Goal: Find specific page/section: Find specific page/section

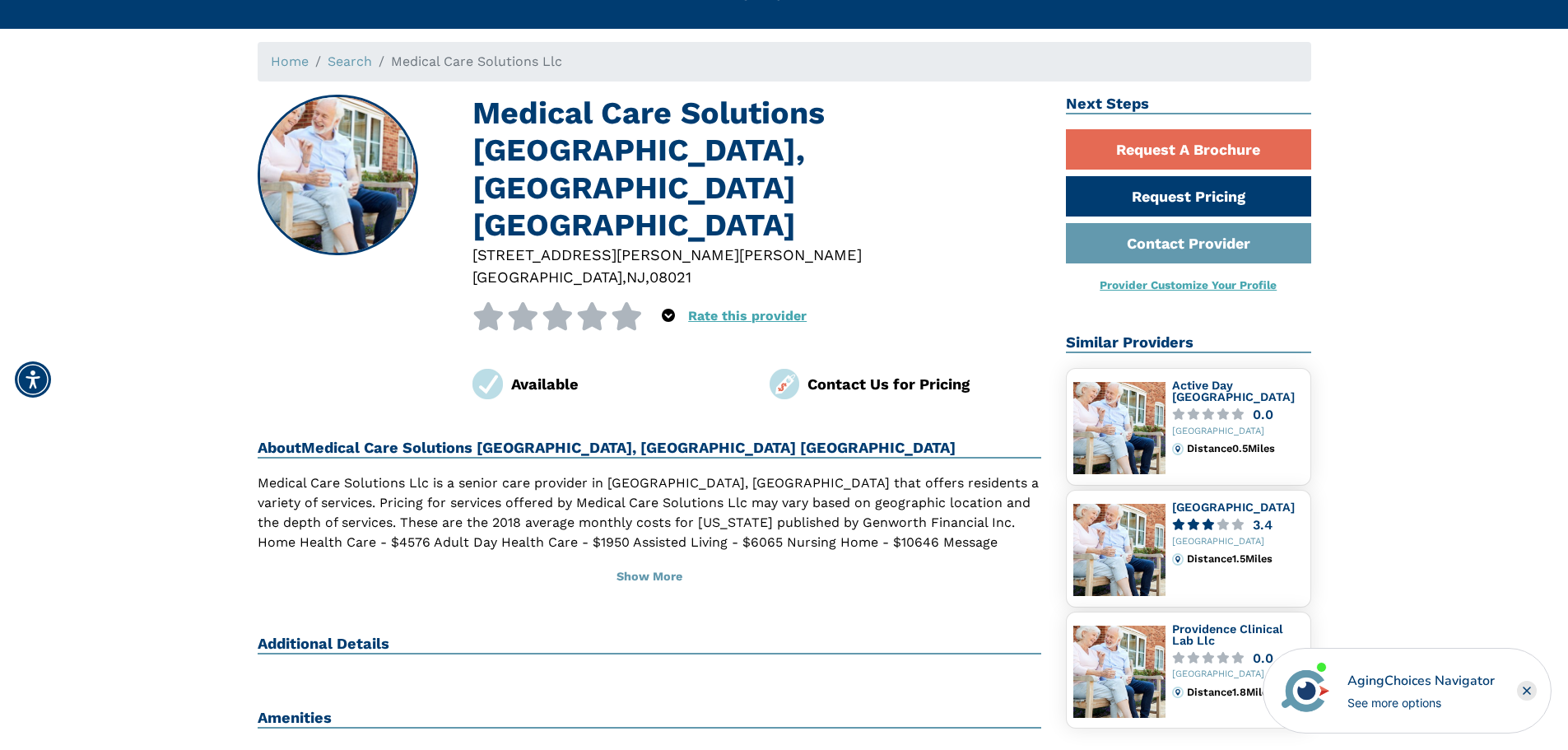
scroll to position [82, 0]
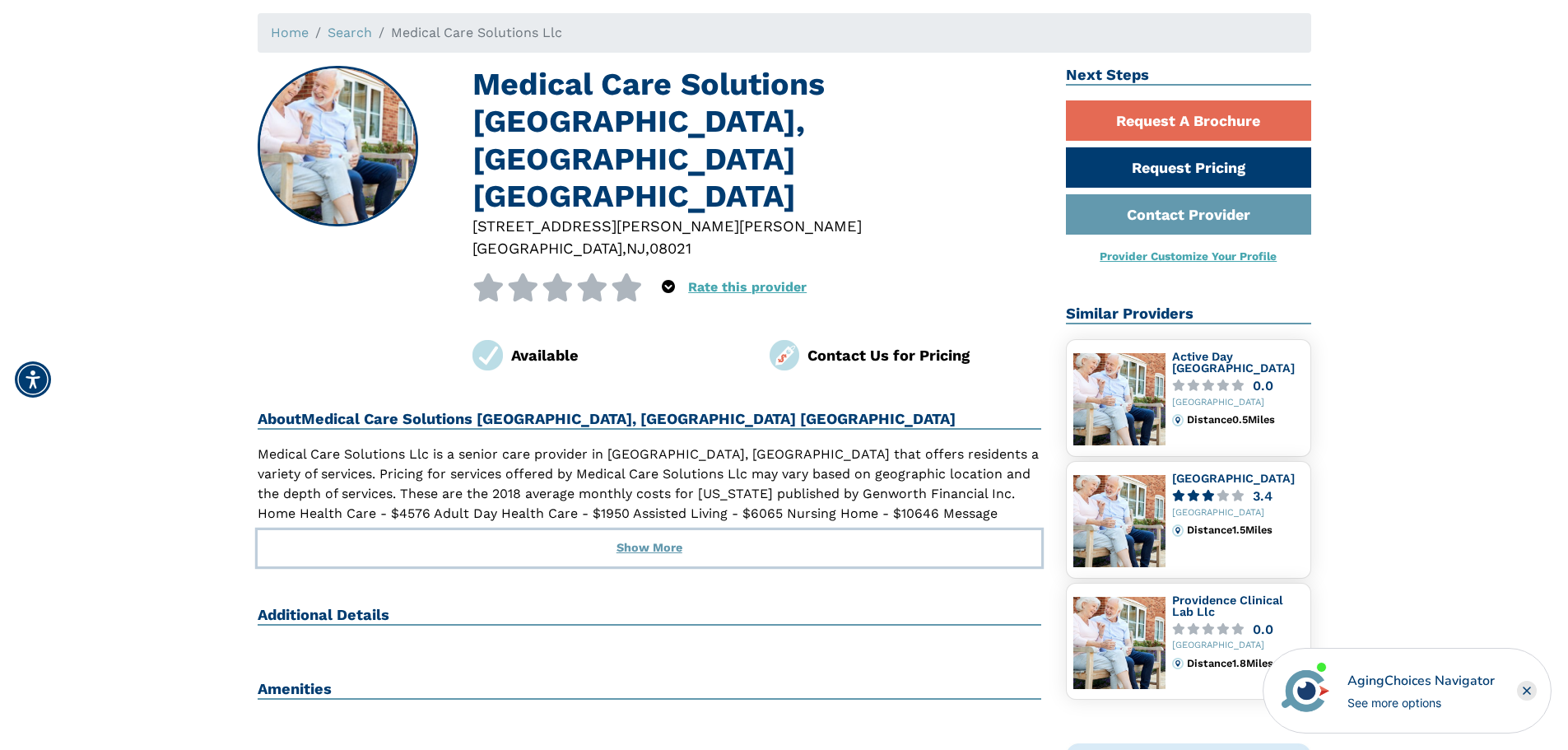
click at [643, 530] on button "Show More" at bounding box center [649, 548] width 784 height 36
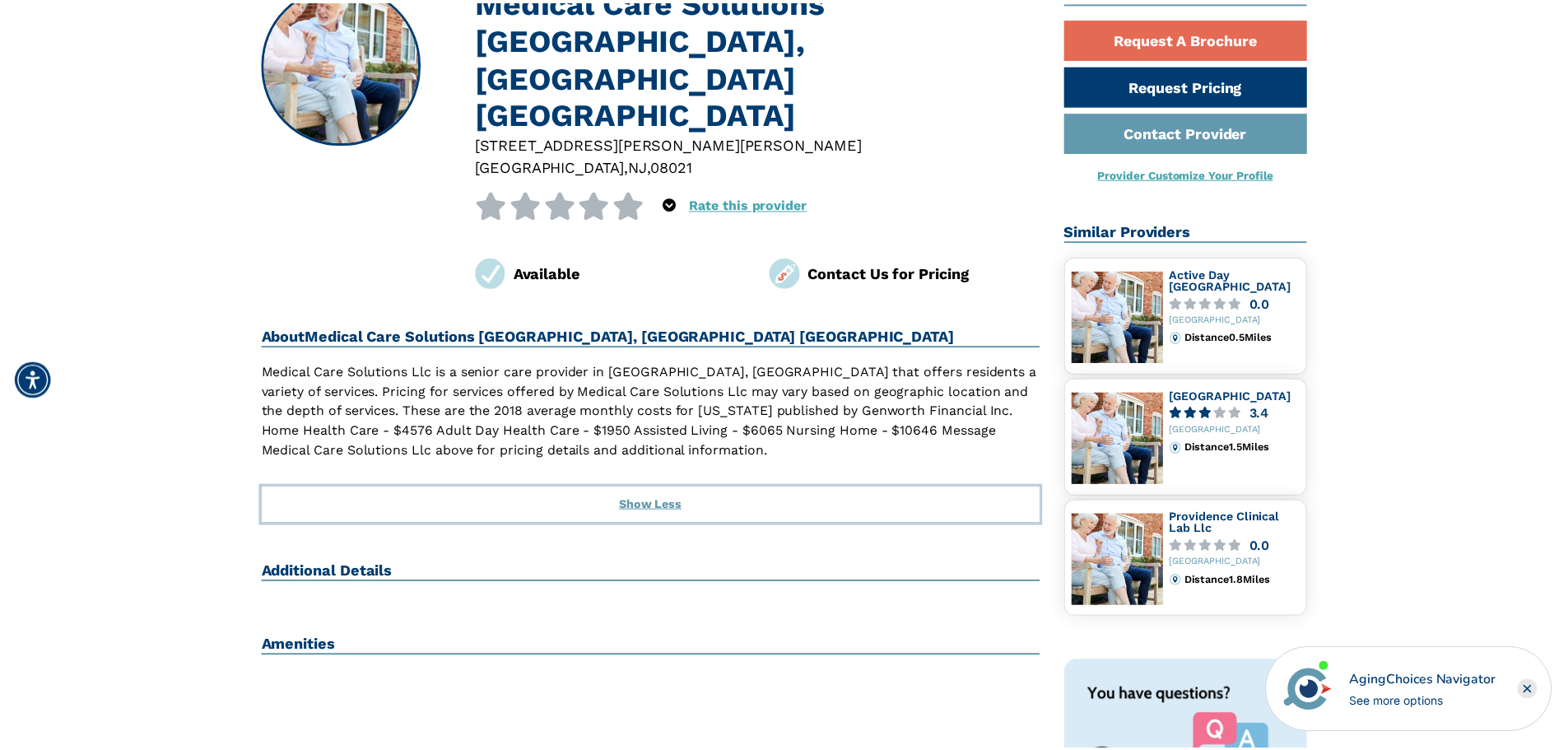
scroll to position [165, 0]
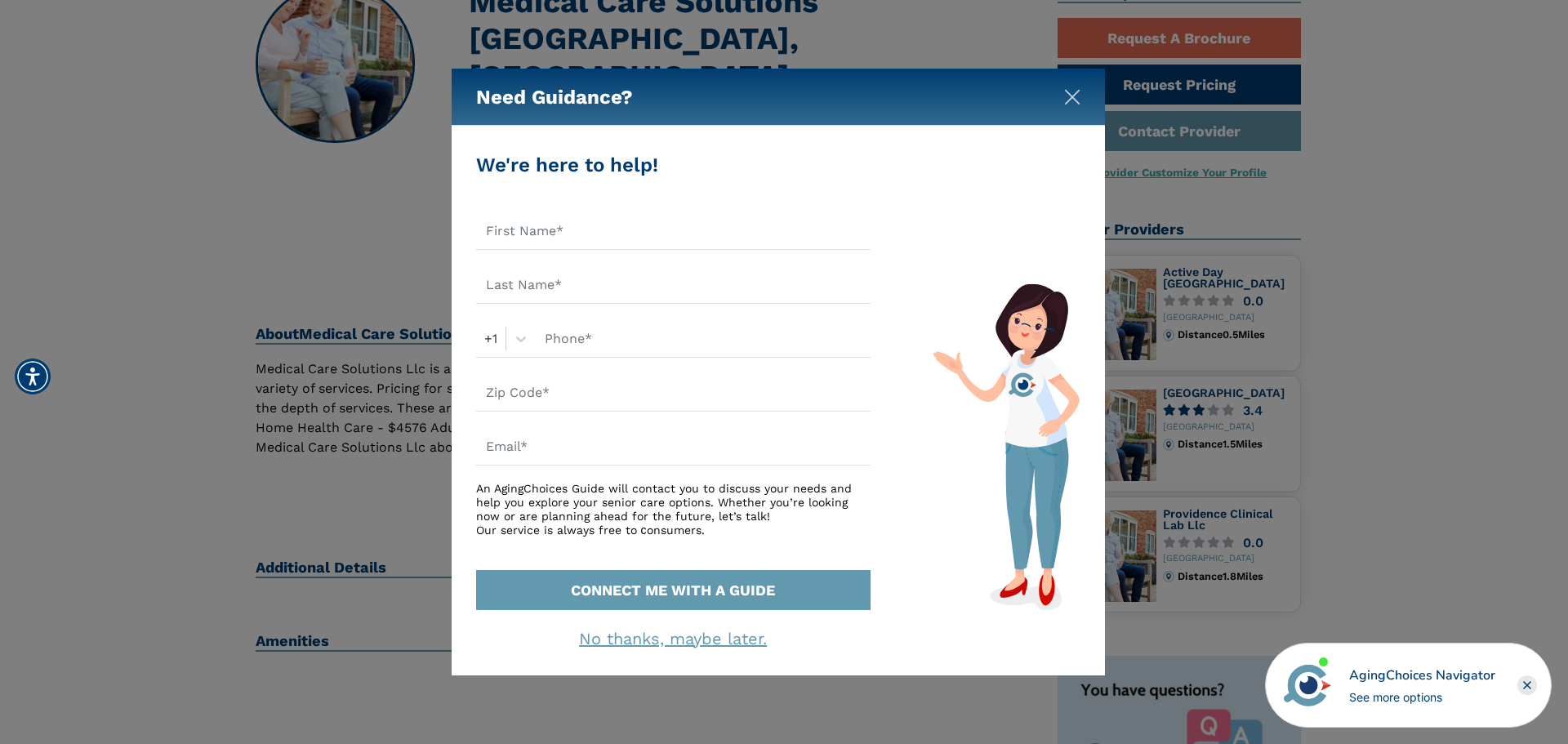
click at [1074, 95] on img "Close" at bounding box center [1072, 97] width 16 height 16
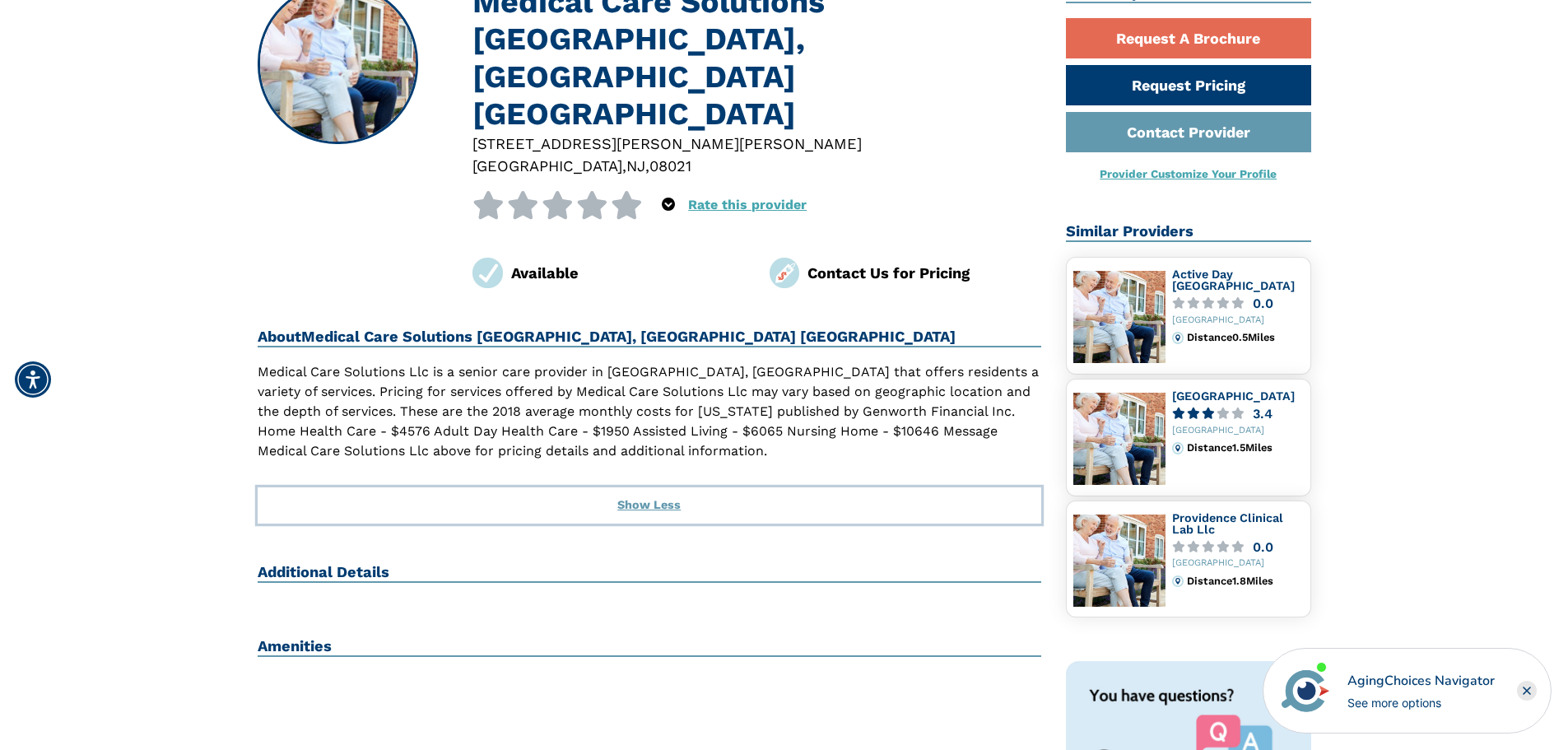
click at [660, 487] on button "Show Less" at bounding box center [649, 505] width 784 height 36
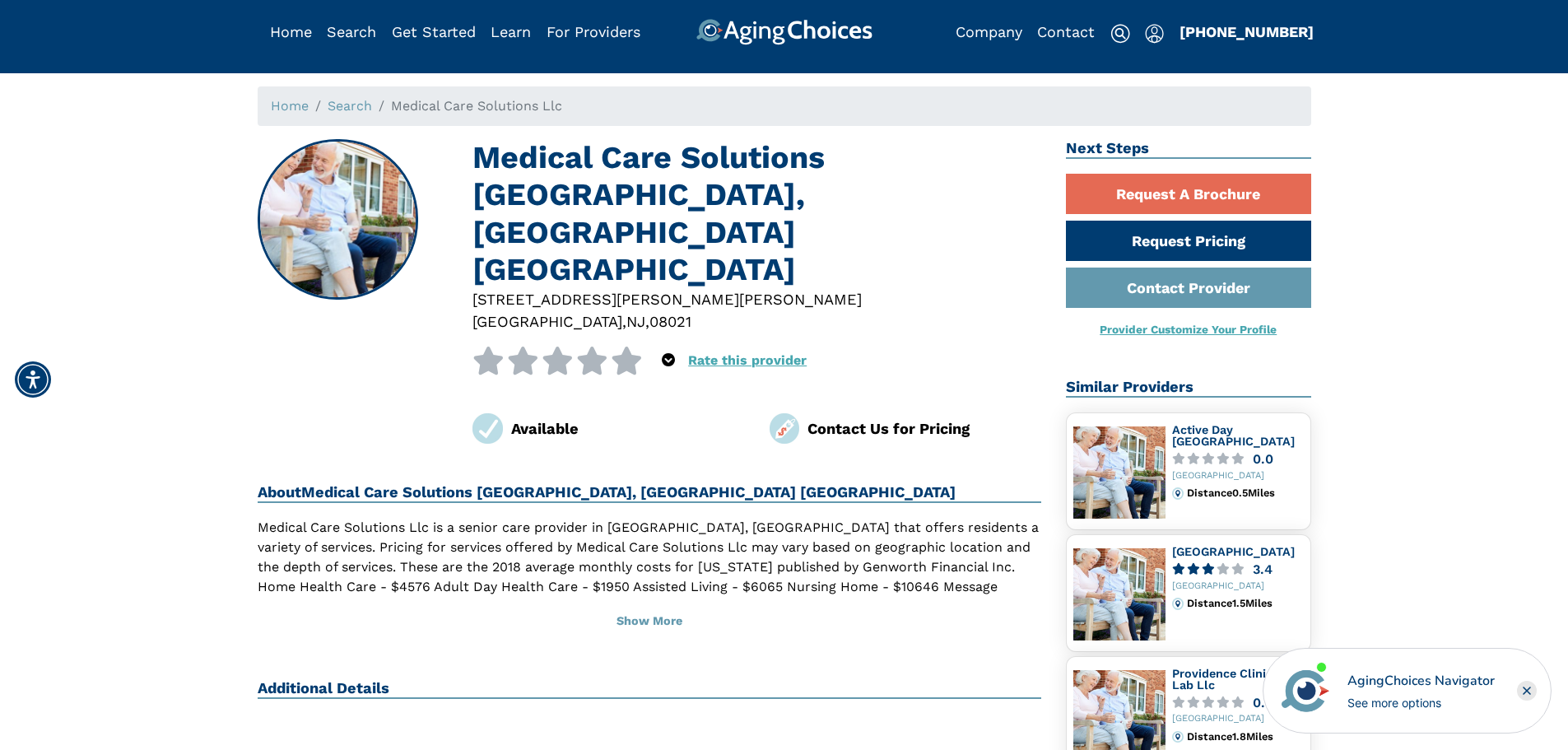
scroll to position [0, 0]
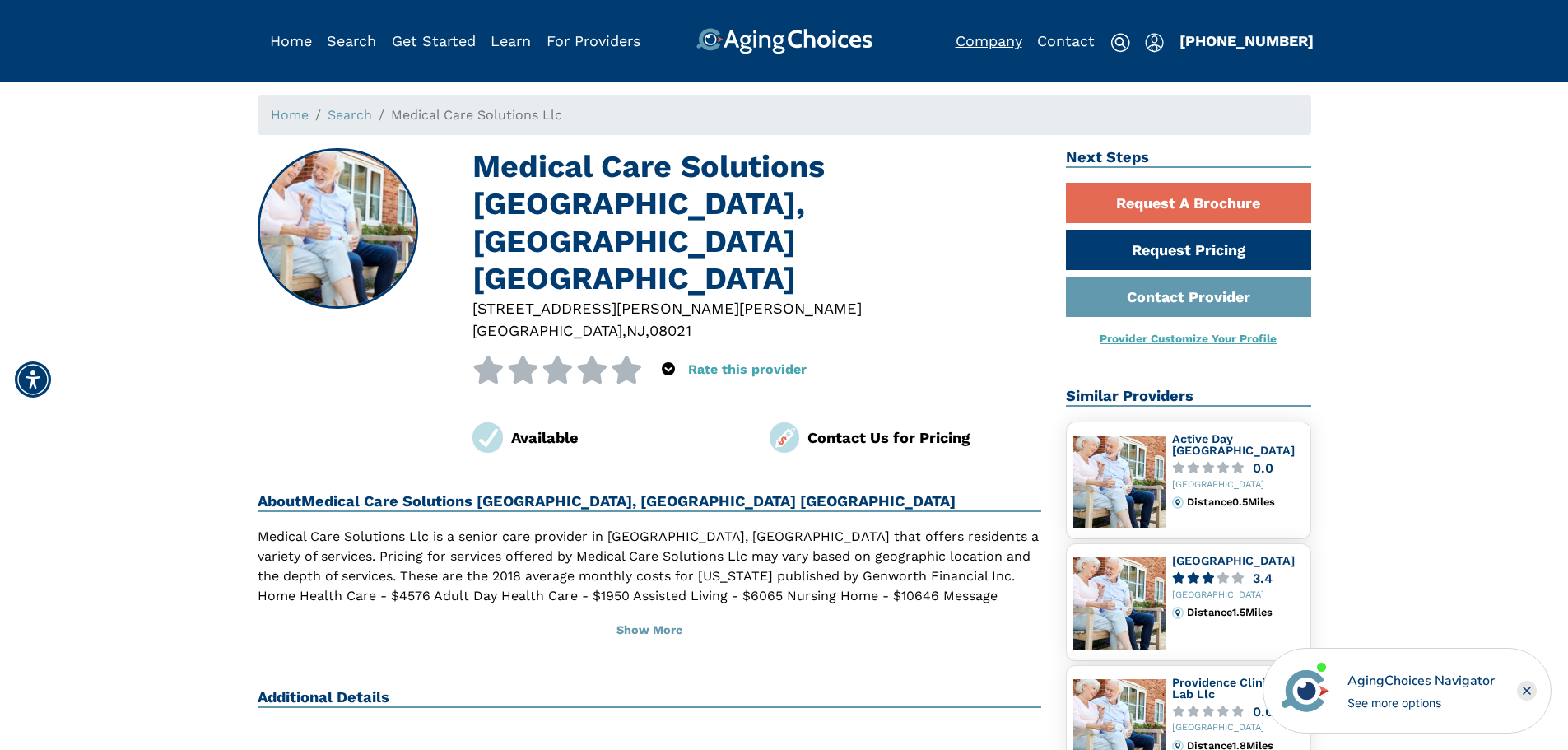
click at [981, 39] on link "Company" at bounding box center [989, 40] width 67 height 17
